Goal: Obtain resource: Obtain resource

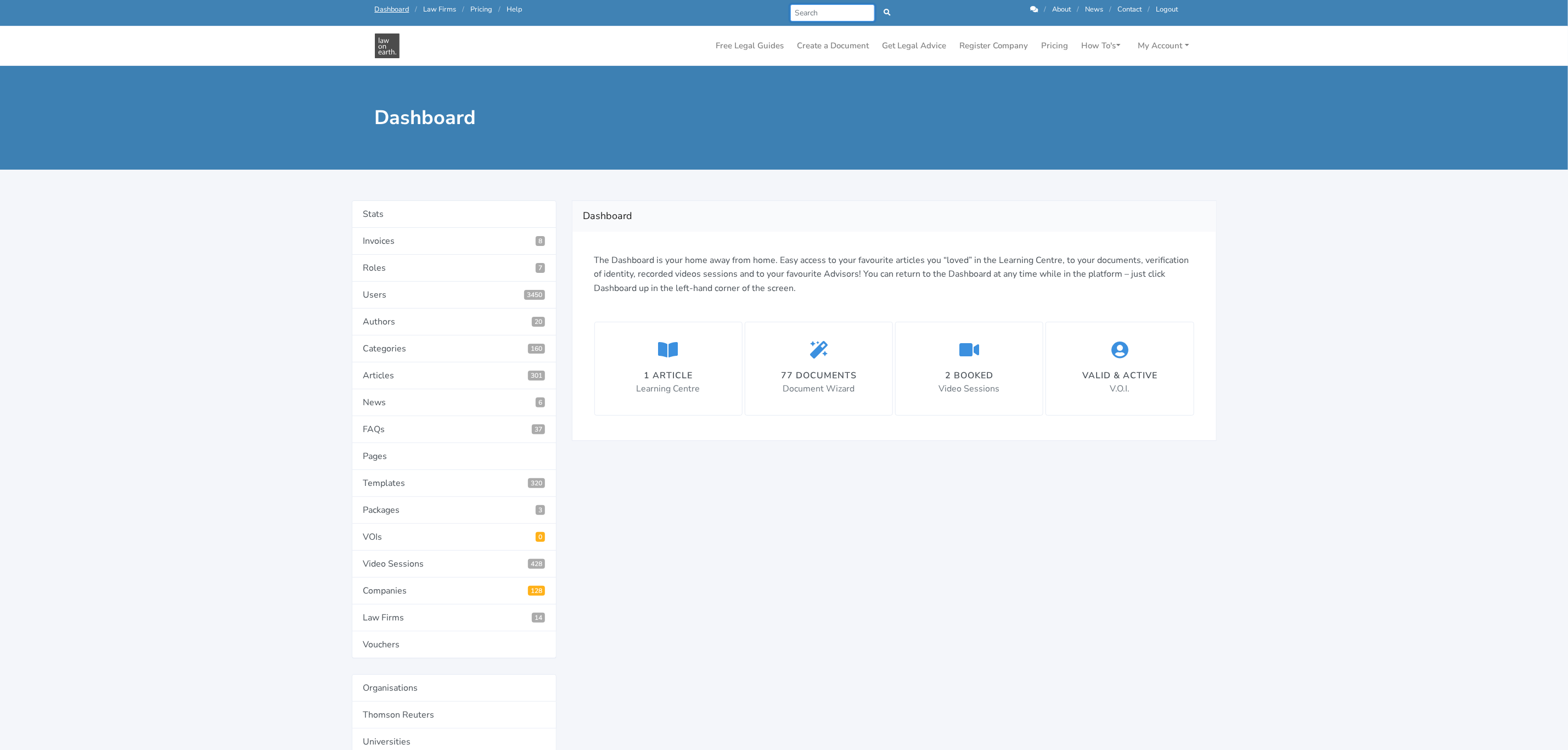
click at [831, 11] on input "Search" at bounding box center [832, 13] width 85 height 17
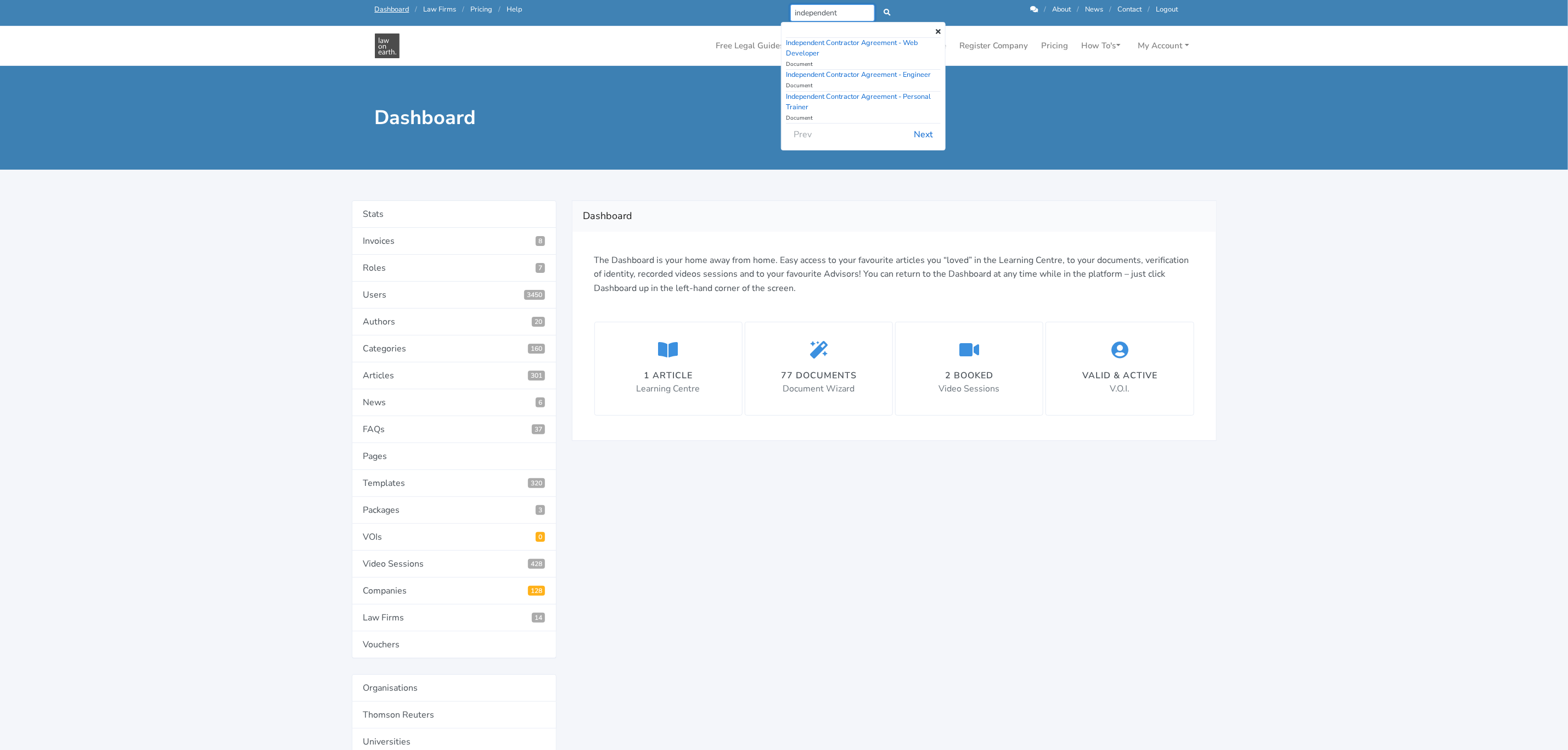
type input "independent"
click at [927, 136] on button "Next" at bounding box center [923, 135] width 34 height 21
click at [927, 136] on button "Next" at bounding box center [923, 145] width 34 height 21
click at [924, 129] on button "Next" at bounding box center [923, 125] width 34 height 21
click at [924, 129] on button "Next" at bounding box center [923, 135] width 34 height 21
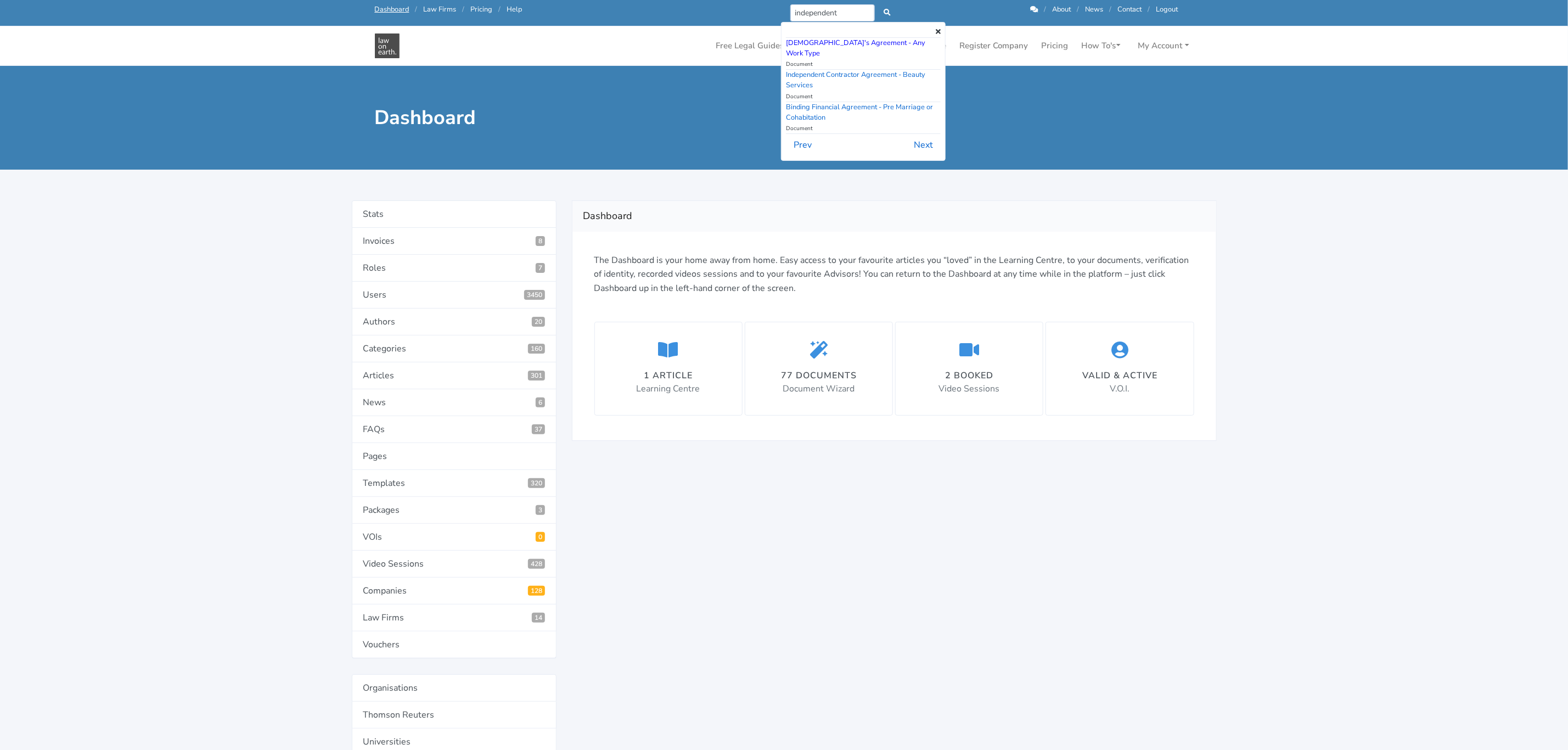
click at [842, 43] on link "[DEMOGRAPHIC_DATA]'s Agreement - Any Work Type" at bounding box center [856, 48] width 140 height 20
